Goal: Navigation & Orientation: Find specific page/section

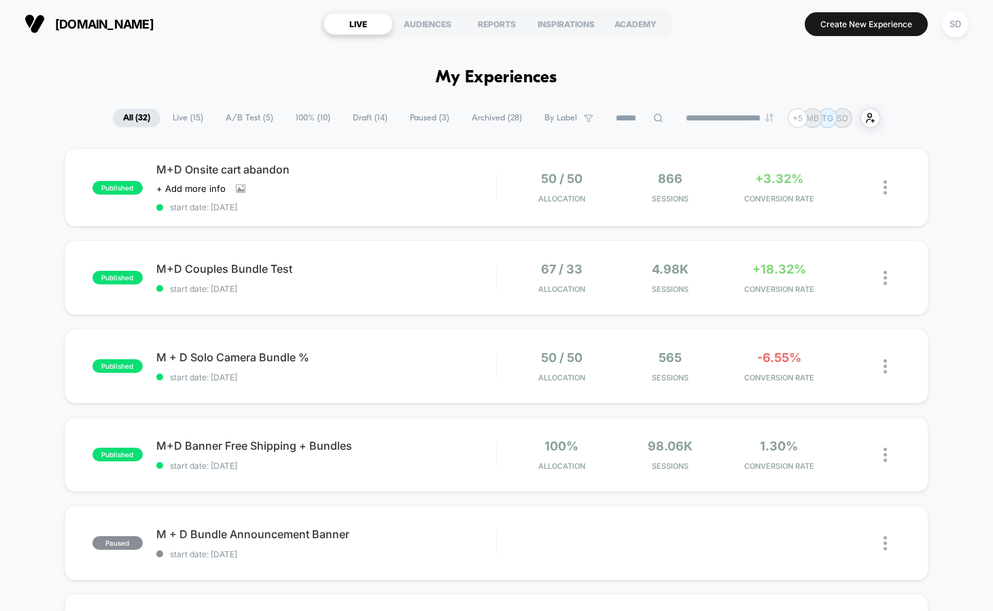
click at [245, 118] on span "A/B Test ( 5 )" at bounding box center [250, 118] width 68 height 18
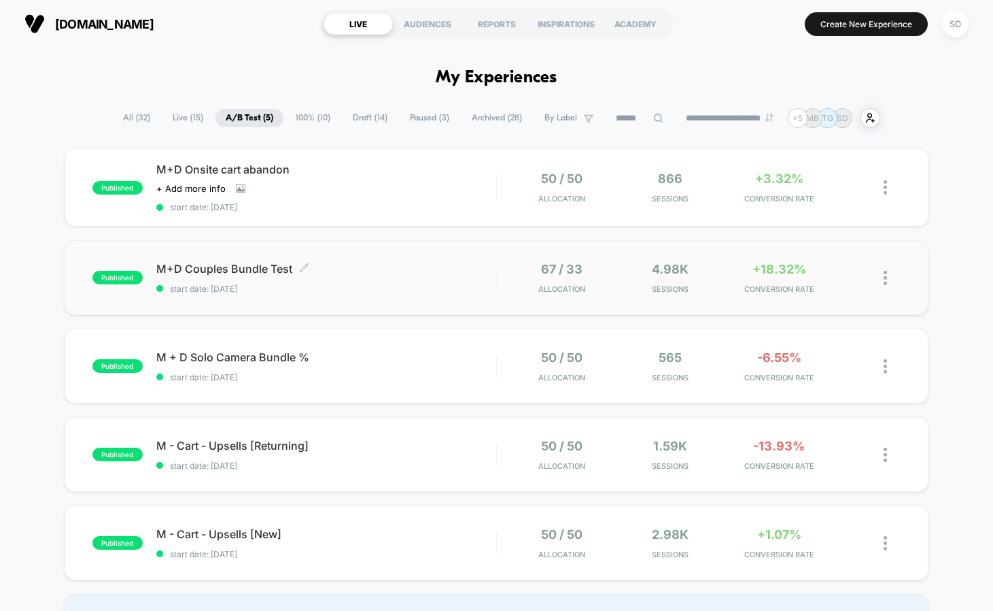
click at [216, 264] on span "M+D Couples Bundle Test Click to edit experience details" at bounding box center [326, 269] width 340 height 14
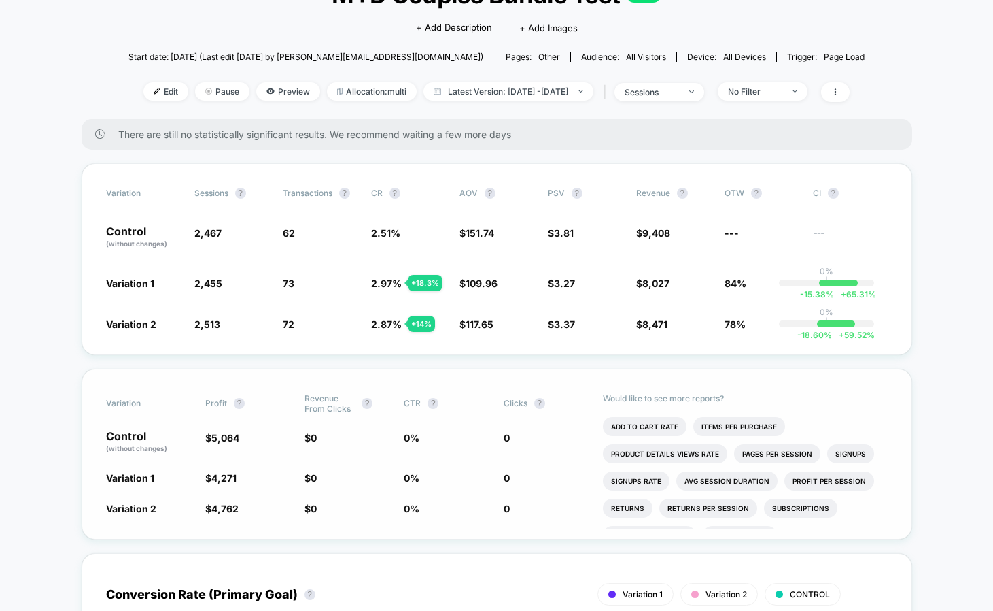
scroll to position [197, 0]
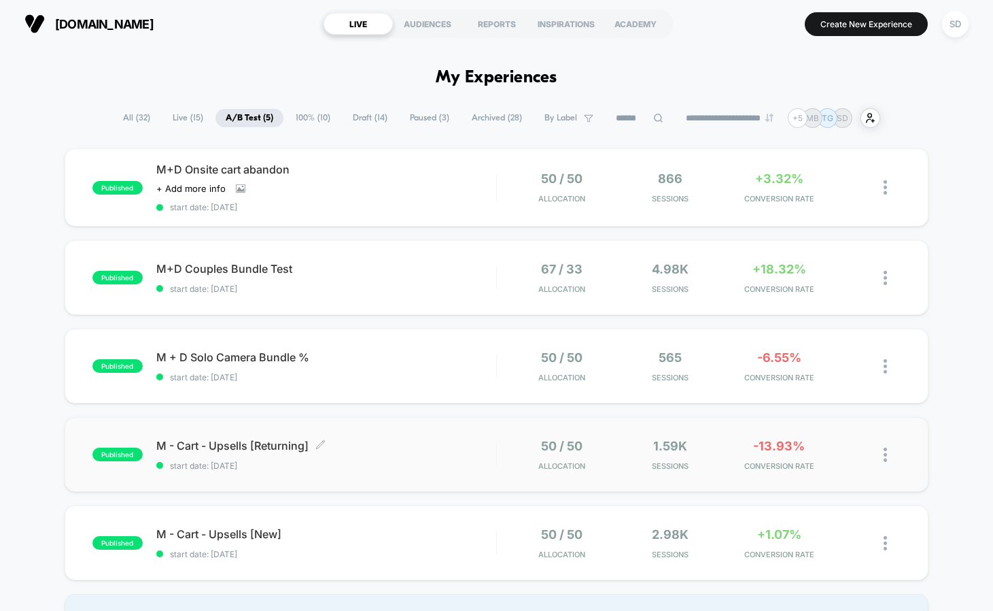
click at [257, 447] on span "M - Cart - Upsells [Returning] Click to edit experience details" at bounding box center [326, 446] width 340 height 14
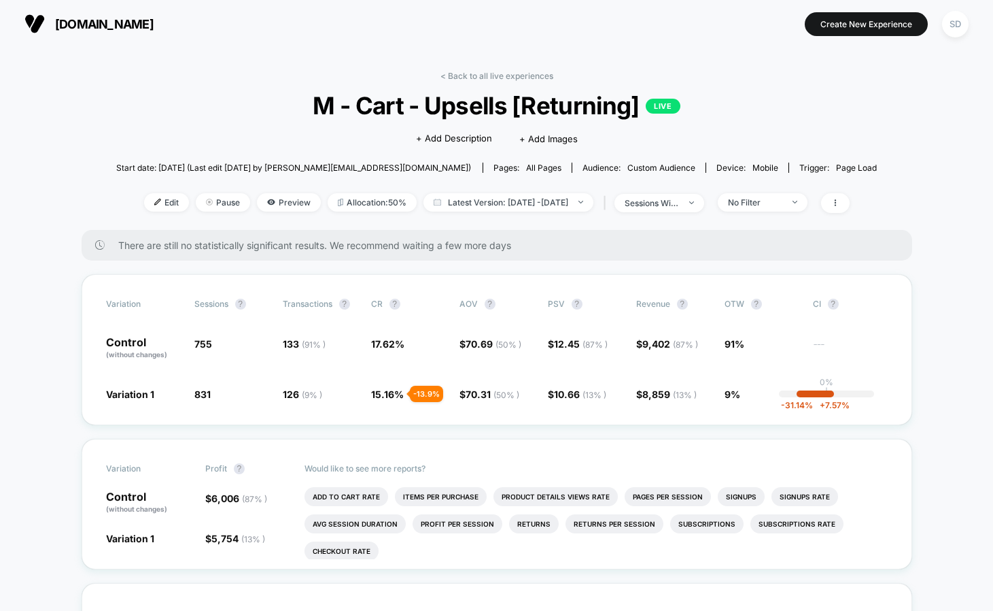
scroll to position [142, 0]
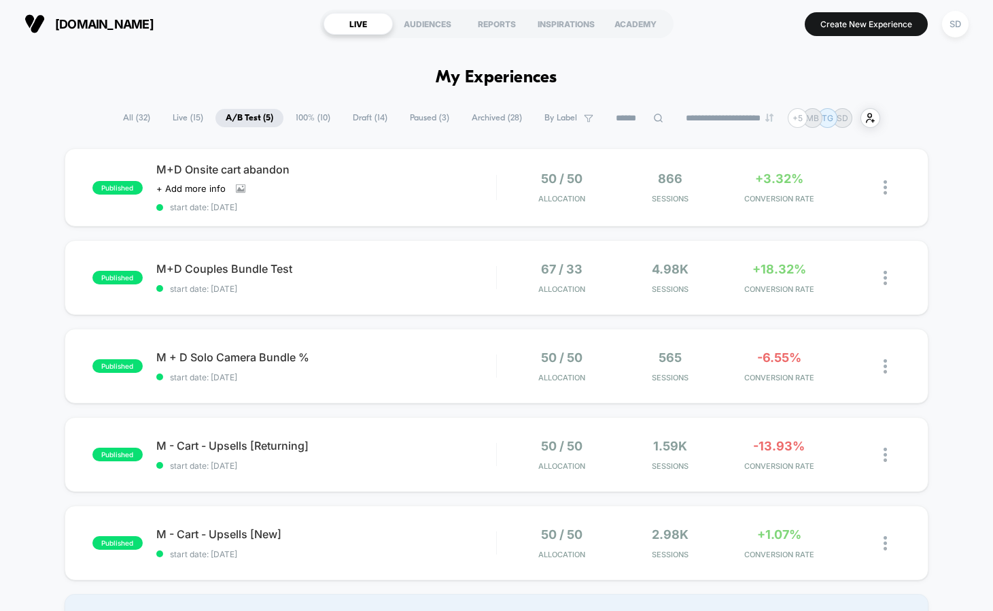
scroll to position [104, 0]
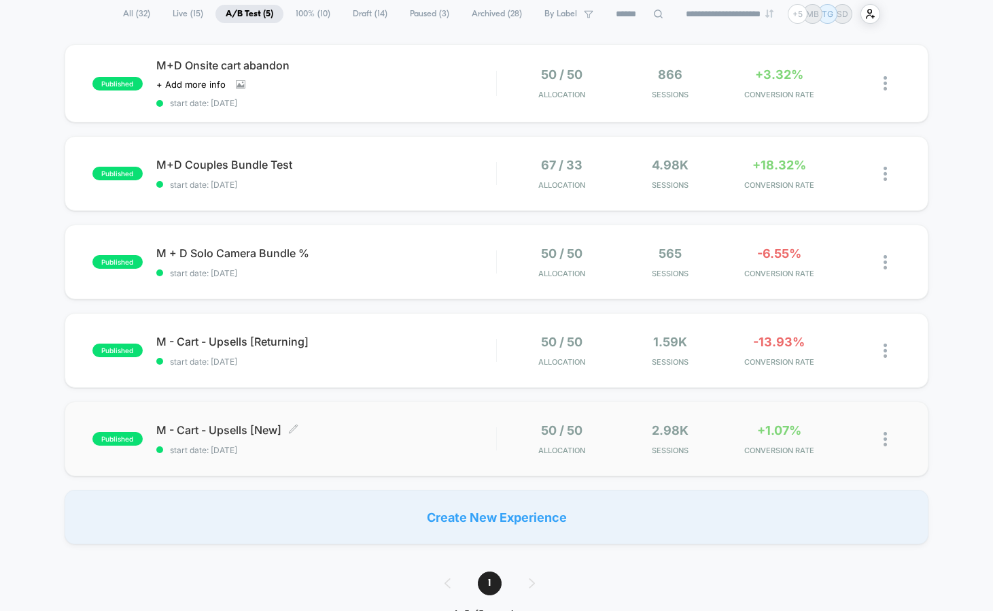
click at [214, 431] on span "M - Cart - Upsells [New] Click to edit experience details" at bounding box center [326, 430] width 340 height 14
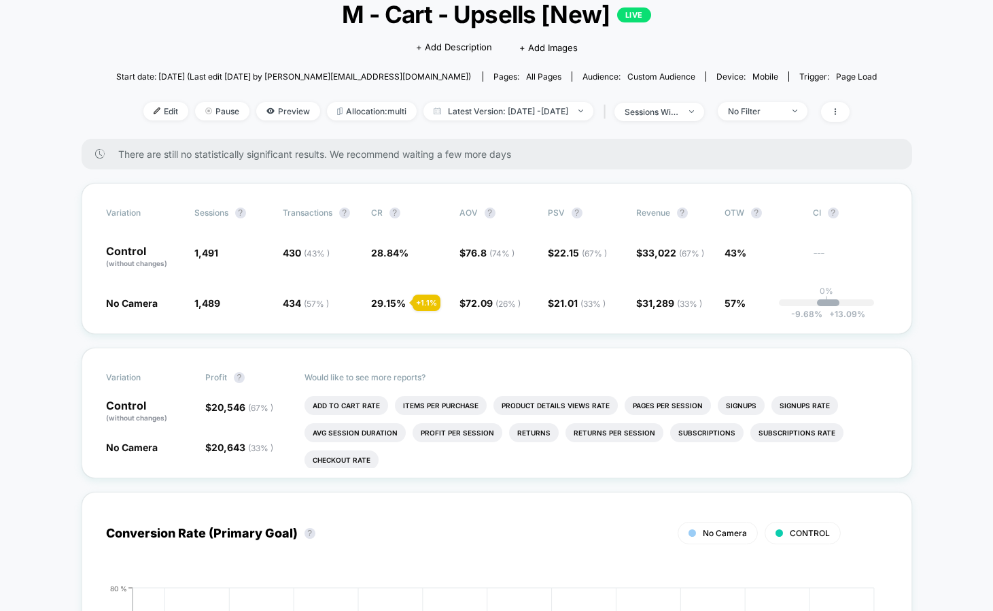
scroll to position [97, 0]
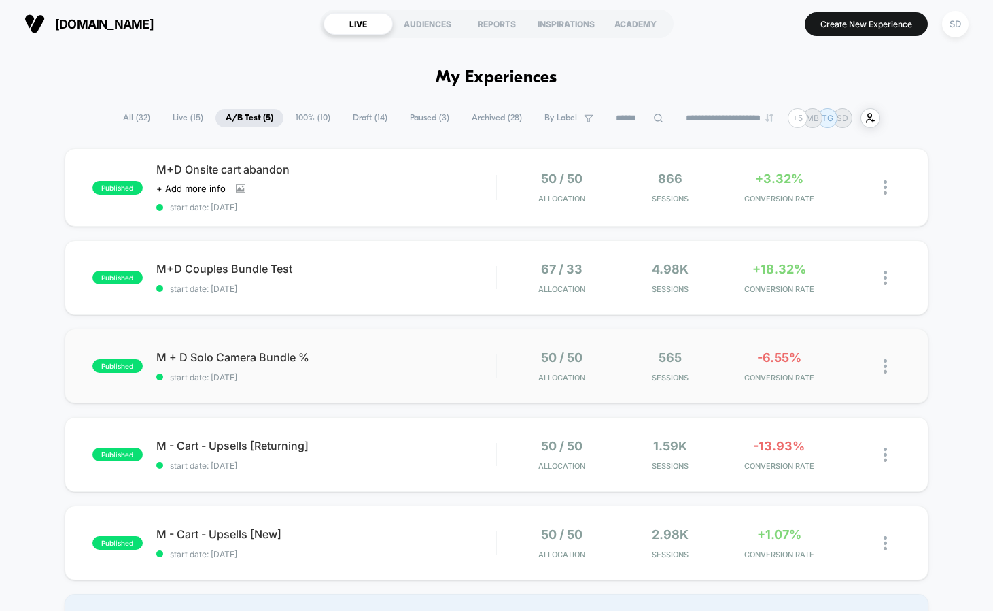
click at [222, 345] on div "published M + D Solo Camera Bundle % start date: [DATE] 50 / 50 Allocation 565 …" at bounding box center [497, 365] width 864 height 75
